Goal: Information Seeking & Learning: Learn about a topic

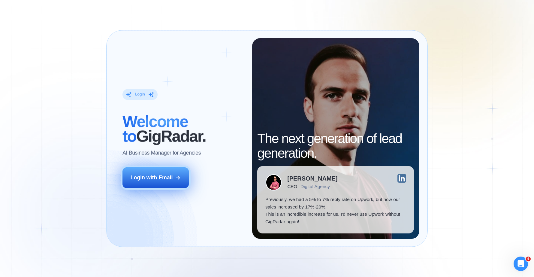
click at [169, 183] on button "Login with Email" at bounding box center [156, 177] width 66 height 21
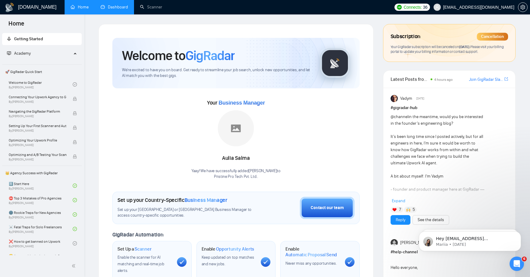
click at [106, 8] on link "Dashboard" at bounding box center [114, 7] width 27 height 5
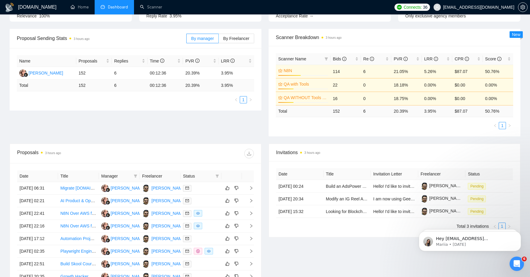
scroll to position [151, 0]
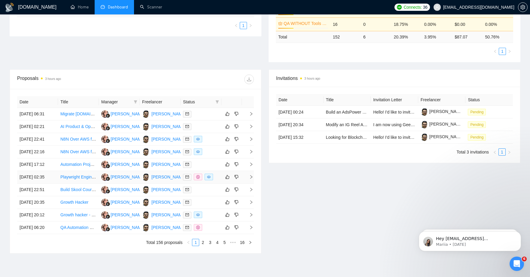
click at [71, 179] on link "Playwright Engineer to Rebuild Selenium Automation Scripts" at bounding box center [116, 177] width 112 height 5
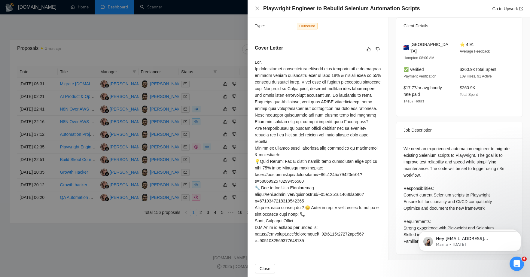
scroll to position [238, 0]
click at [114, 252] on div at bounding box center [265, 138] width 530 height 277
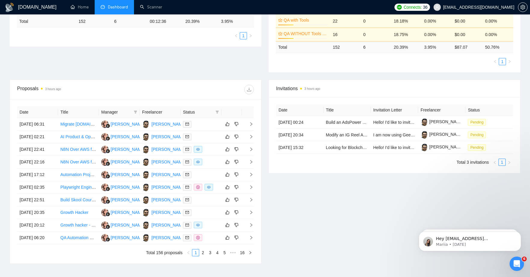
scroll to position [210, 0]
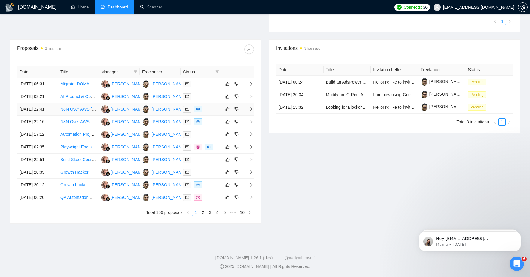
click at [85, 107] on link "N8N Over AWS for Syncing Medical Services" at bounding box center [102, 109] width 84 height 5
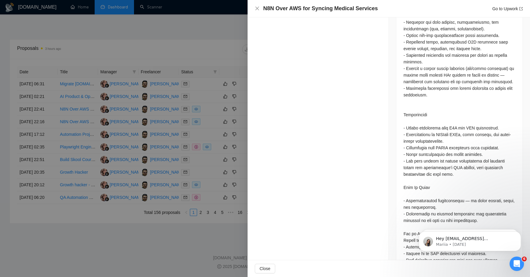
scroll to position [408, 0]
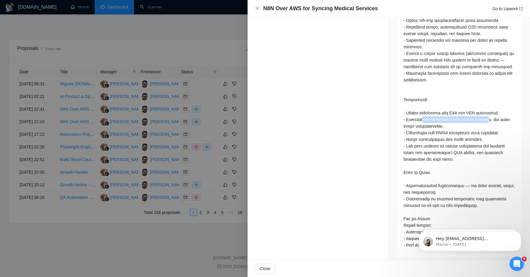
drag, startPoint x: 424, startPoint y: 117, endPoint x: 489, endPoint y: 119, distance: 65.8
click at [489, 119] on div at bounding box center [459, 66] width 112 height 363
drag, startPoint x: 410, startPoint y: 132, endPoint x: 486, endPoint y: 133, distance: 76.0
click at [486, 133] on div at bounding box center [459, 66] width 112 height 363
drag, startPoint x: 421, startPoint y: 138, endPoint x: 475, endPoint y: 138, distance: 54.1
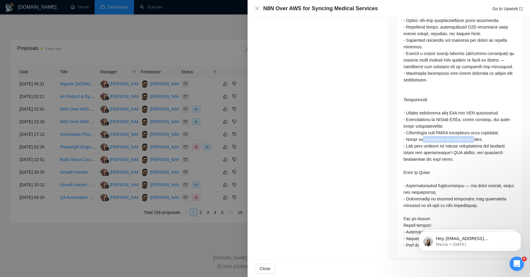
click at [475, 138] on div at bounding box center [459, 66] width 112 height 363
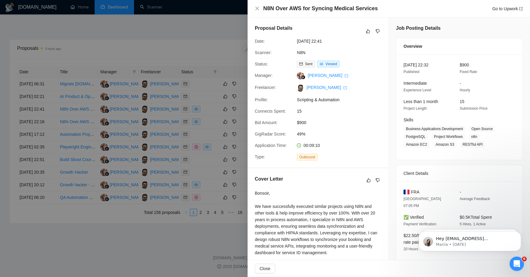
scroll to position [52, 0]
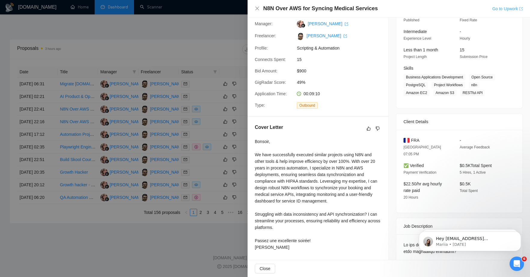
click at [499, 10] on link "Go to Upwork" at bounding box center [507, 8] width 31 height 5
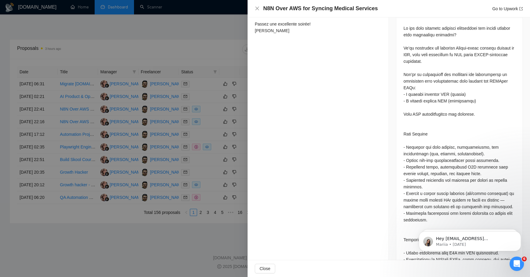
scroll to position [73, 0]
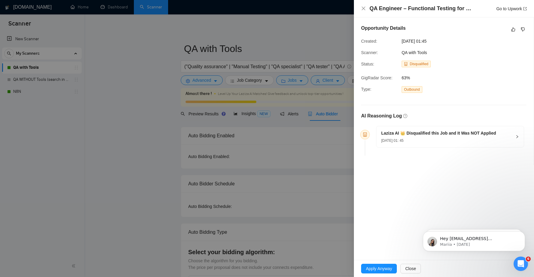
click at [460, 132] on h5 "Laziza AI 👑 Disqualified this Job and It Was NOT Applied" at bounding box center [438, 133] width 115 height 6
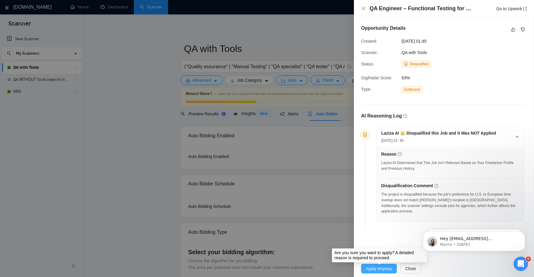
click at [386, 269] on span "Apply Anyway" at bounding box center [379, 268] width 26 height 7
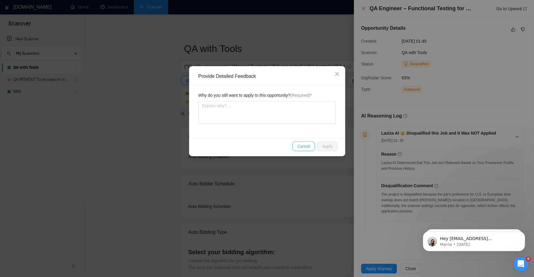
click at [304, 145] on span "Cancel" at bounding box center [303, 146] width 13 height 7
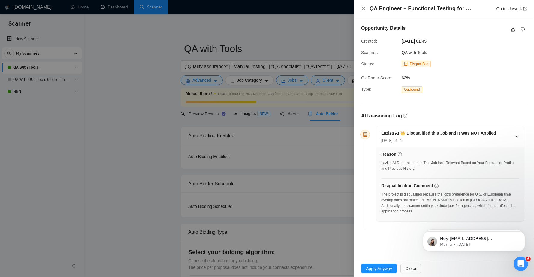
click at [480, 48] on div "Opportunity Details Created: [DATE] 01:45 Scanner: QA with Tools Status: Disqua…" at bounding box center [444, 128] width 180 height 222
click at [448, 10] on h4 "QA Engineer – Functional Testing for SaaS/ecommerce company" at bounding box center [422, 9] width 105 height 8
click at [504, 9] on link "Go to Upwork" at bounding box center [512, 8] width 31 height 5
